Goal: Task Accomplishment & Management: Use online tool/utility

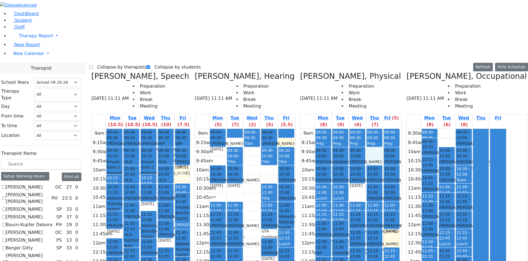
select select "212"
checkbox input "true"
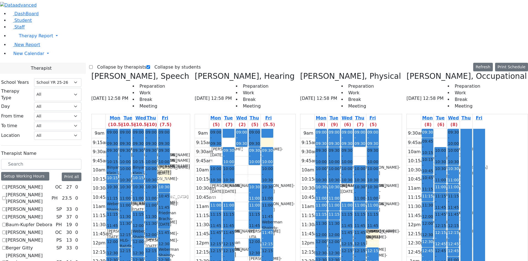
click at [109, 63] on label "Collapse by therapists" at bounding box center [120, 67] width 54 height 9
click at [93, 65] on input "Collapse by therapists" at bounding box center [91, 67] width 4 height 4
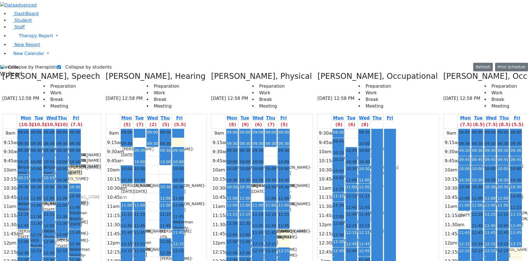
click at [443, 72] on icon at bounding box center [443, 76] width 0 height 9
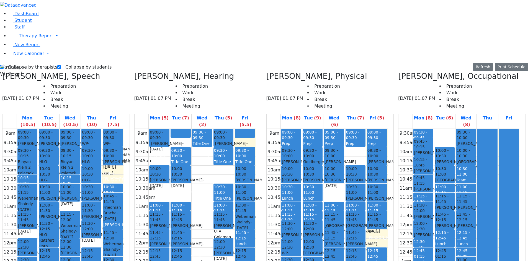
click at [24, 63] on label "Collapse by therapists" at bounding box center [31, 67] width 54 height 9
click at [4, 65] on input "Collapse by therapists" at bounding box center [2, 67] width 4 height 4
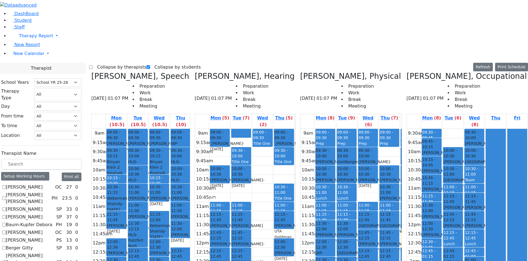
click at [105, 63] on label "Collapse by therapists" at bounding box center [120, 67] width 54 height 9
click at [93, 65] on input "Collapse by therapists" at bounding box center [91, 67] width 4 height 4
checkbox input "true"
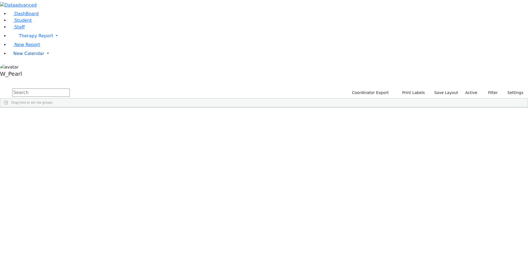
click at [29, 38] on span "New Calendar" at bounding box center [36, 35] width 34 height 5
click at [29, 67] on span "Calendar" at bounding box center [22, 64] width 20 height 5
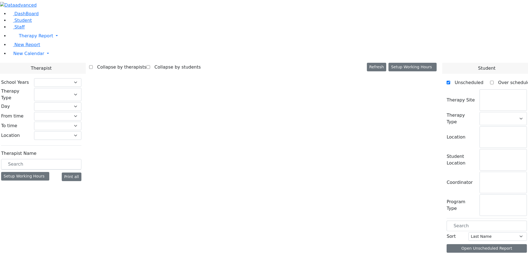
checkbox input "false"
select select "212"
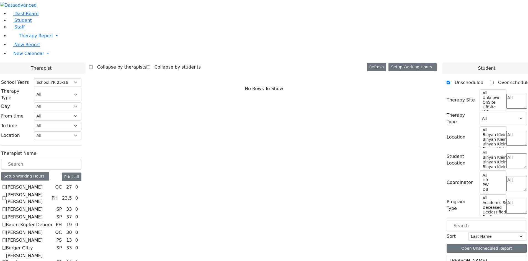
scroll to position [509, 0]
checkbox input "true"
select select "3"
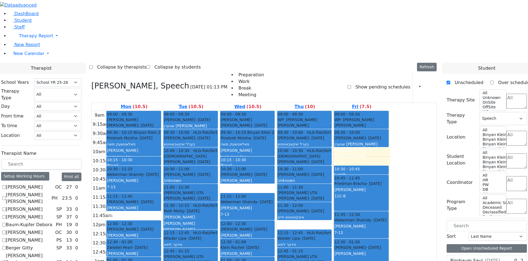
scroll to position [370, 0]
checkbox input "true"
select select
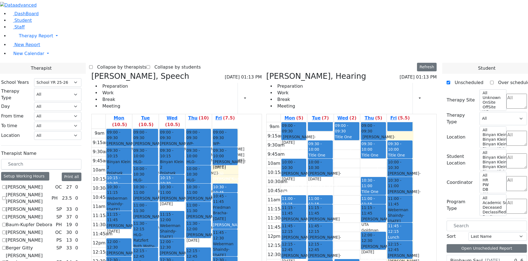
scroll to position [0, 0]
checkbox input "true"
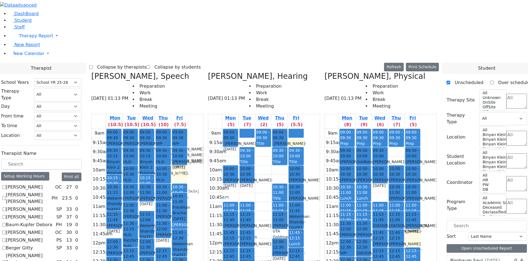
click at [146, 63] on label "Collapse by therapists" at bounding box center [120, 67] width 54 height 9
click at [93, 65] on input "Collapse by therapists" at bounding box center [91, 67] width 4 height 4
checkbox input "true"
